Goal: Information Seeking & Learning: Learn about a topic

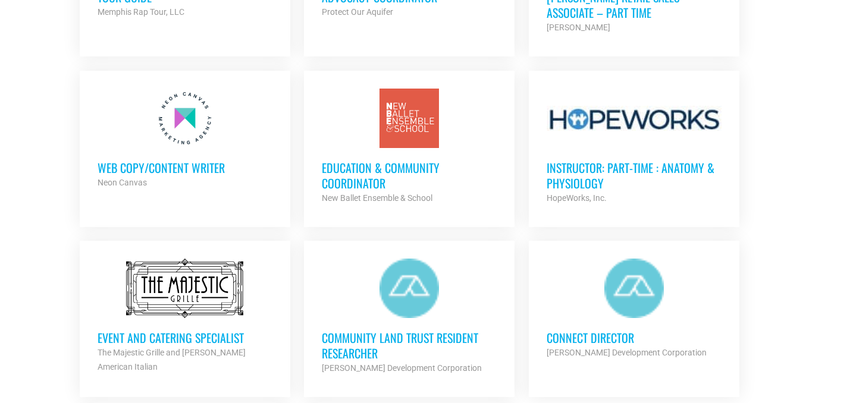
scroll to position [1170, 0]
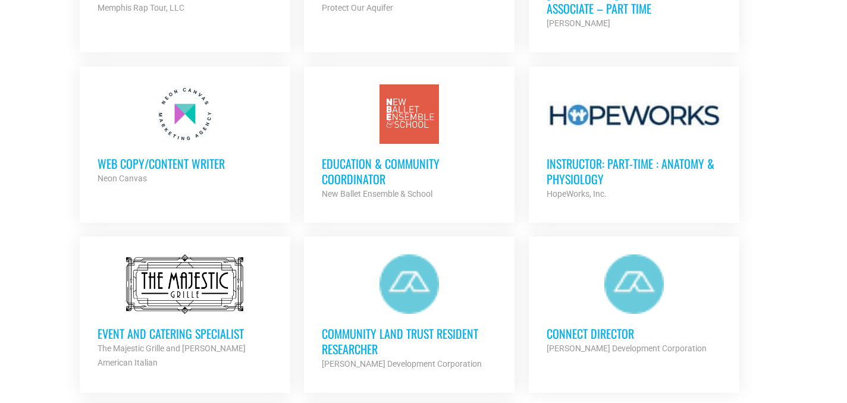
click at [395, 161] on h3 "Education & Community Coordinator" at bounding box center [409, 171] width 175 height 31
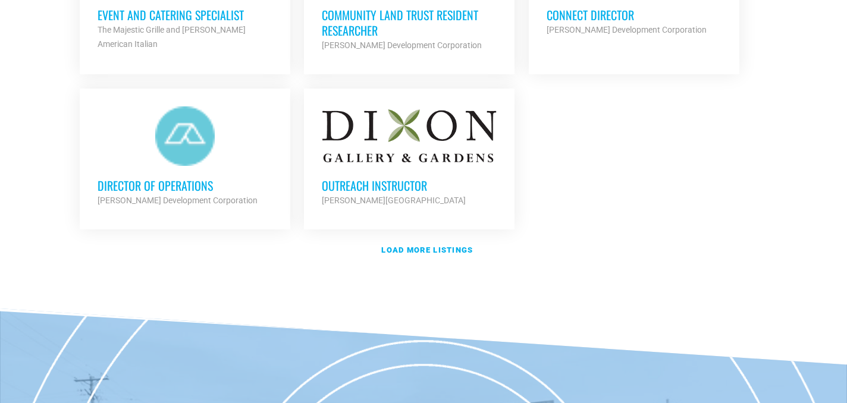
scroll to position [1544, 0]
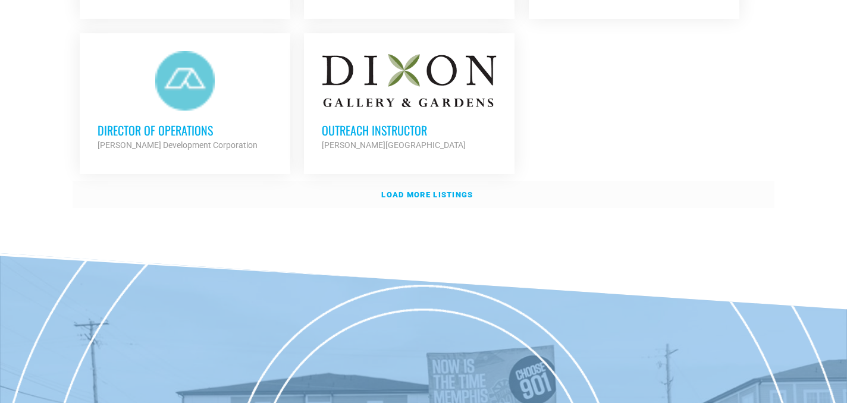
click at [466, 190] on strong "Load more listings" at bounding box center [427, 194] width 92 height 9
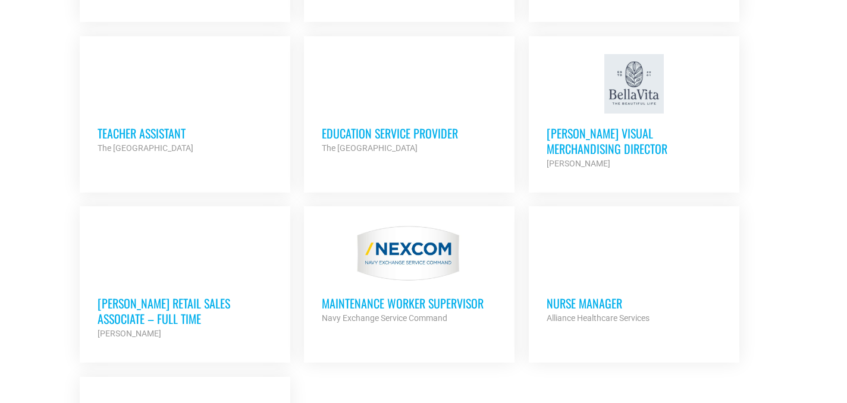
scroll to position [2411, 0]
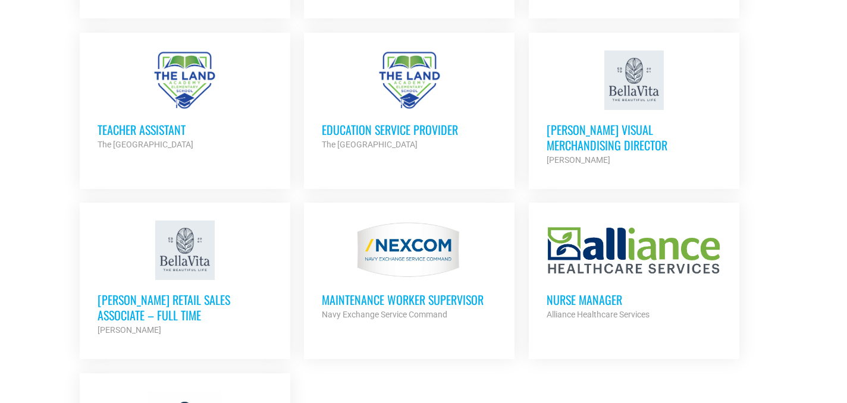
click at [199, 292] on h3 "[PERSON_NAME] Retail Sales Associate – Full Time" at bounding box center [185, 307] width 175 height 31
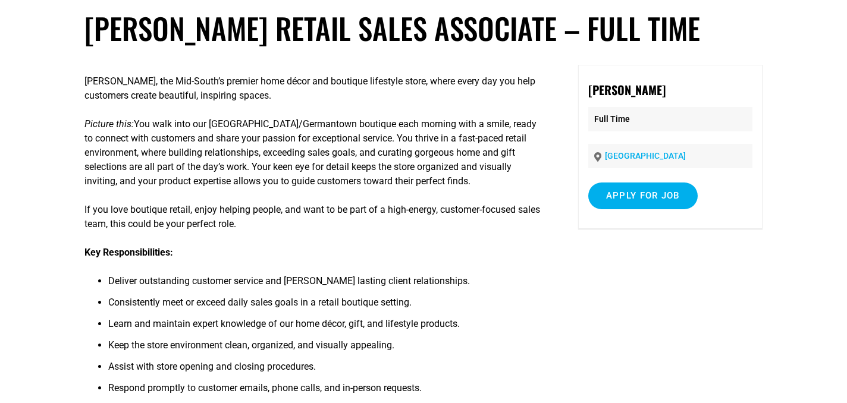
scroll to position [62, 0]
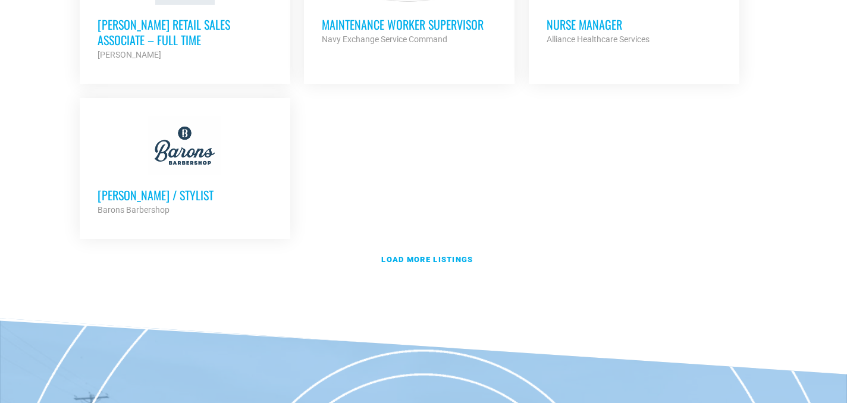
scroll to position [2699, 0]
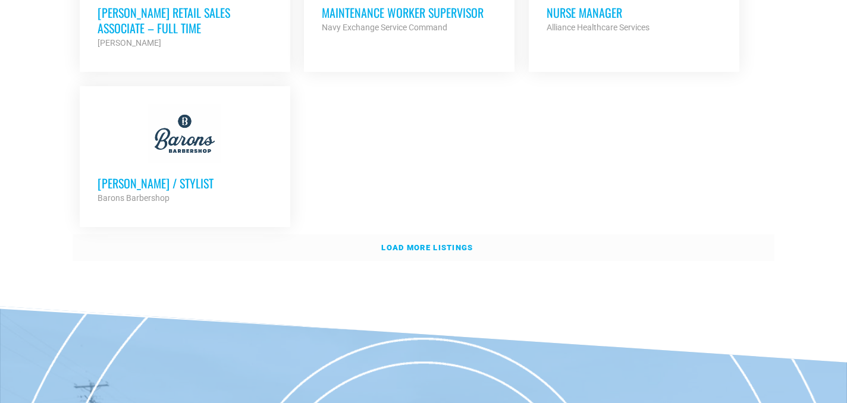
click at [422, 234] on link "Load more listings" at bounding box center [424, 247] width 702 height 27
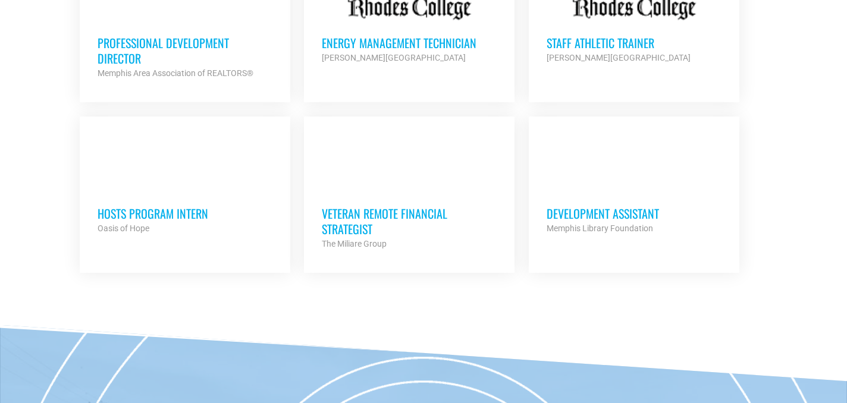
scroll to position [3523, 0]
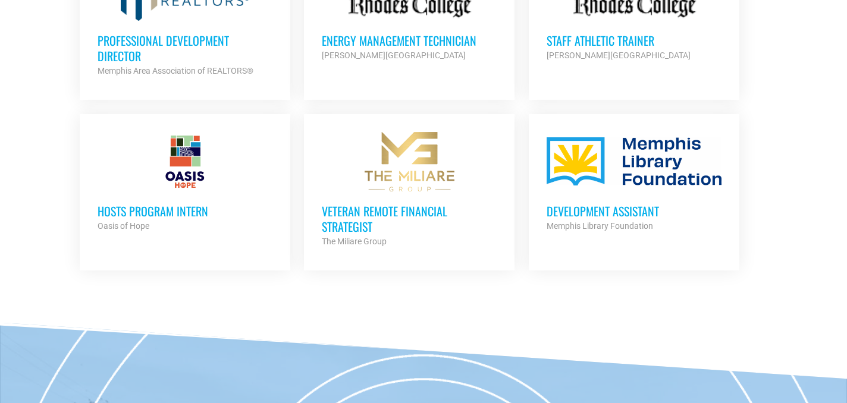
click at [644, 203] on h3 "Development Assistant" at bounding box center [634, 210] width 175 height 15
